Goal: Information Seeking & Learning: Compare options

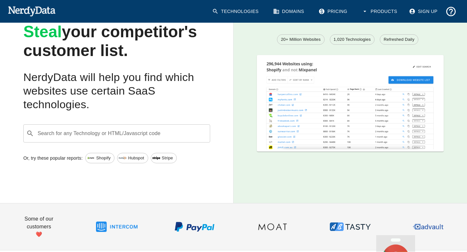
scroll to position [40, 0]
click at [151, 135] on input "Search for any Technology or HTML/Javascript code" at bounding box center [122, 133] width 170 height 12
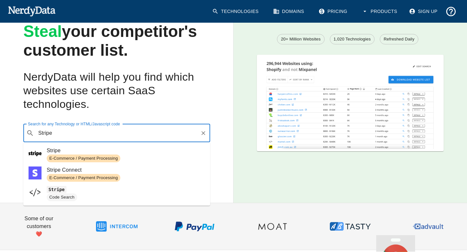
click at [36, 176] on img at bounding box center [35, 173] width 13 height 13
type input "Stripe"
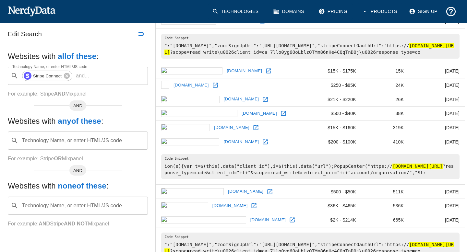
scroll to position [72, 0]
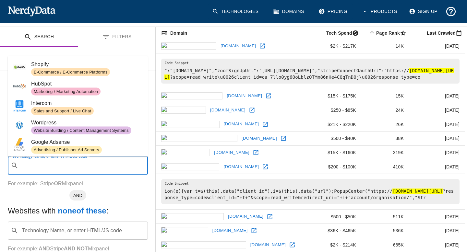
click at [80, 167] on input "Technology Name, or enter HTML/JS code" at bounding box center [83, 165] width 124 height 12
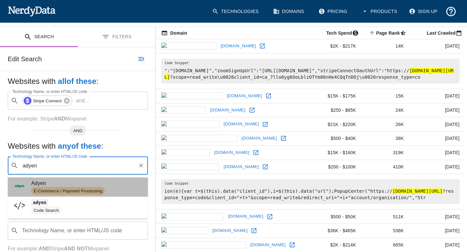
click at [17, 185] on img at bounding box center [19, 186] width 13 height 13
type input "adyen"
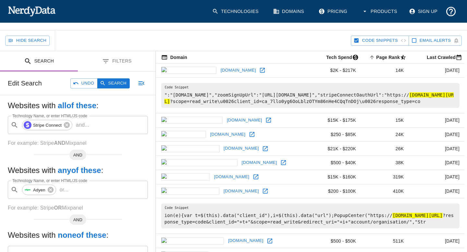
scroll to position [29, 0]
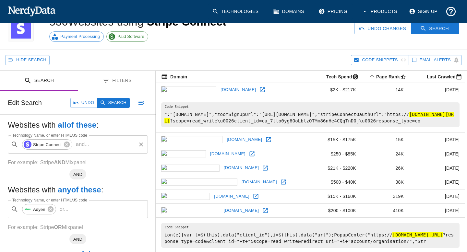
click at [87, 144] on p "and ..." at bounding box center [82, 145] width 18 height 8
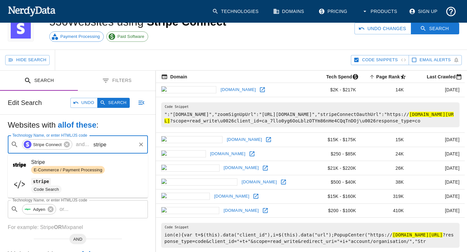
click at [65, 184] on span "stripe" at bounding box center [86, 182] width 111 height 8
type input "stripe"
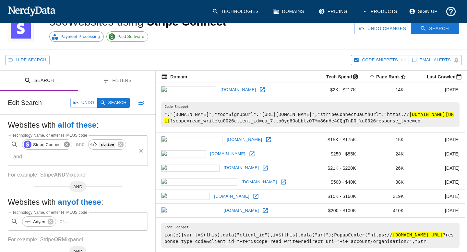
click at [67, 146] on icon at bounding box center [67, 145] width 6 height 6
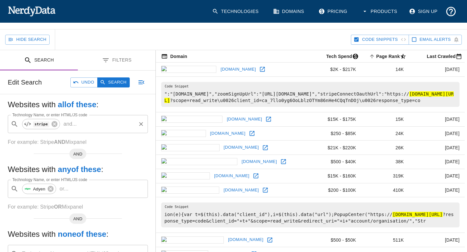
scroll to position [61, 0]
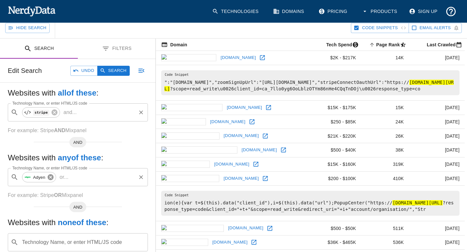
click at [52, 178] on icon at bounding box center [50, 177] width 6 height 6
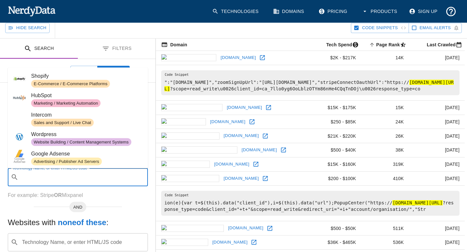
click at [54, 179] on input "Technology Name, or enter HTML/JS code" at bounding box center [83, 177] width 124 height 12
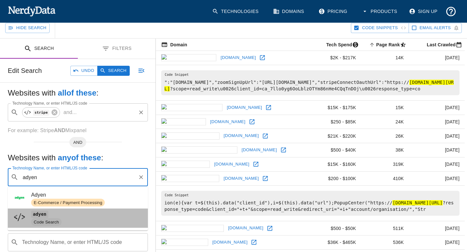
click at [45, 218] on div "Code Search" at bounding box center [46, 222] width 30 height 8
type input "adyen"
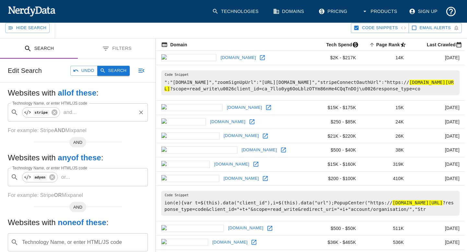
click at [120, 72] on button "Search" at bounding box center [113, 71] width 32 height 10
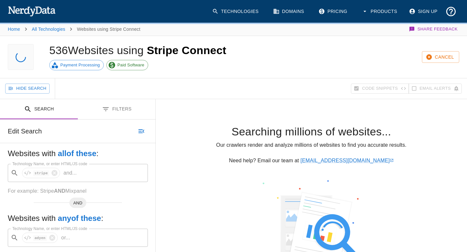
scroll to position [0, 0]
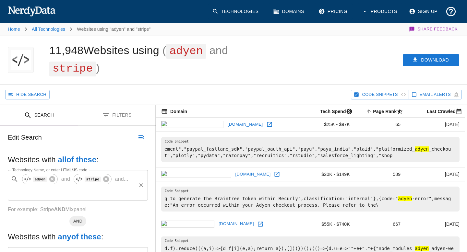
scroll to position [53, 0]
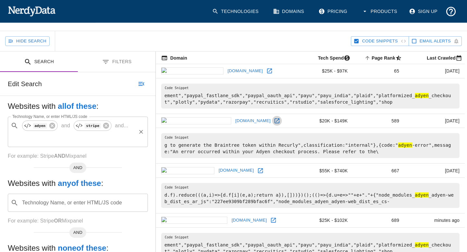
click at [273, 119] on icon at bounding box center [276, 121] width 6 height 6
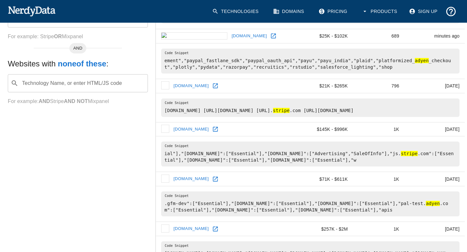
scroll to position [0, 0]
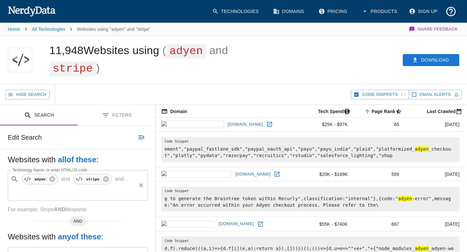
click at [330, 11] on link "Pricing" at bounding box center [333, 11] width 38 height 17
